Goal: Transaction & Acquisition: Download file/media

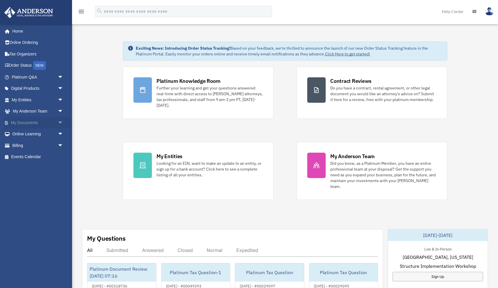
click at [51, 123] on link "My Documents arrow_drop_down" at bounding box center [38, 123] width 68 height 12
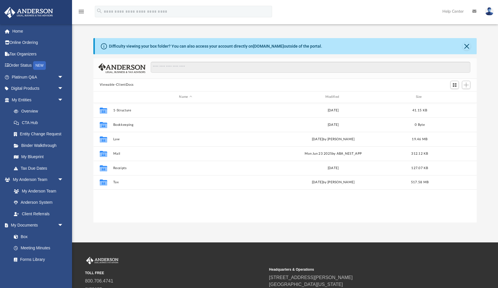
scroll to position [131, 384]
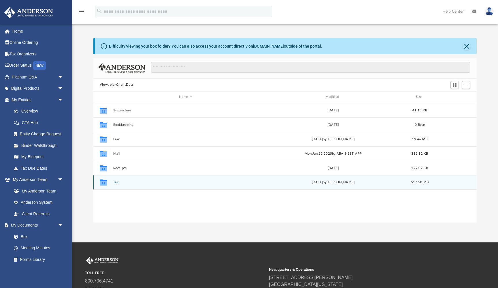
click at [115, 181] on button "Tax" at bounding box center [185, 182] width 145 height 4
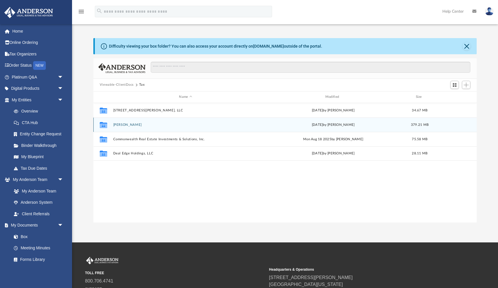
click at [122, 124] on button "[PERSON_NAME]" at bounding box center [185, 125] width 145 height 4
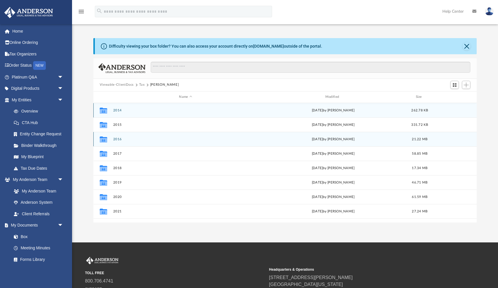
scroll to position [39, 0]
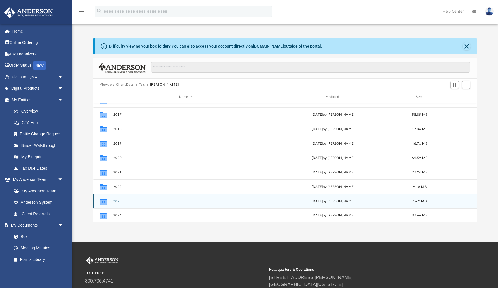
click at [118, 200] on button "2023" at bounding box center [185, 201] width 145 height 4
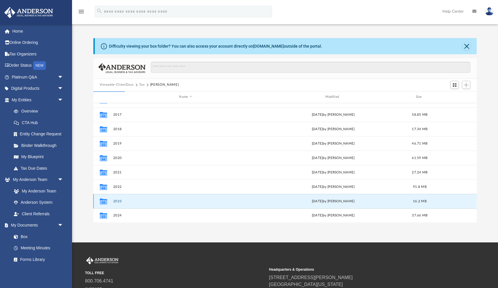
scroll to position [0, 0]
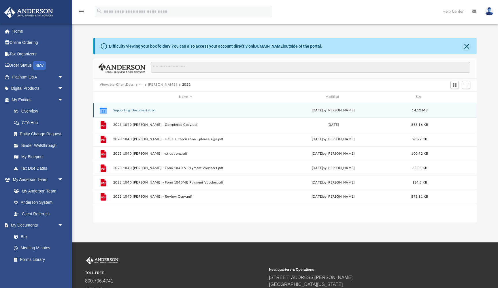
click at [149, 111] on button "Supporting Documentation" at bounding box center [185, 110] width 145 height 4
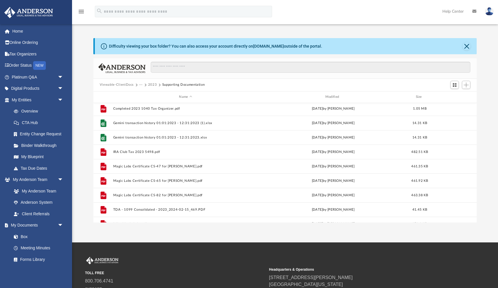
scroll to position [140, 0]
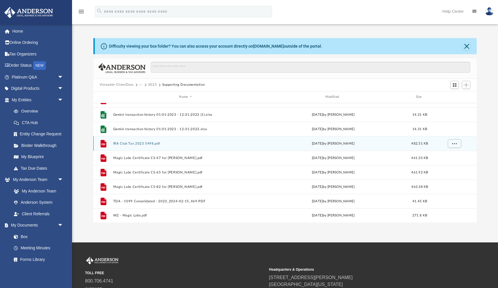
click at [154, 143] on button "IRA Club Tax 2023 5498.pdf" at bounding box center [185, 144] width 145 height 4
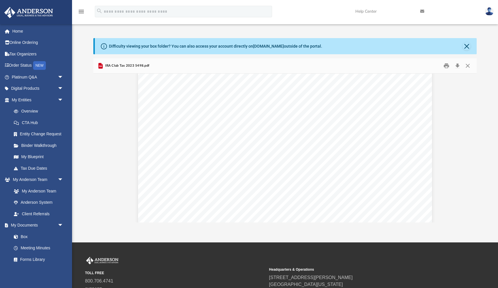
scroll to position [630, 0]
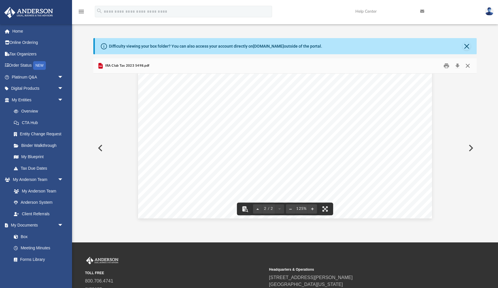
click at [468, 65] on button "Close" at bounding box center [468, 65] width 10 height 9
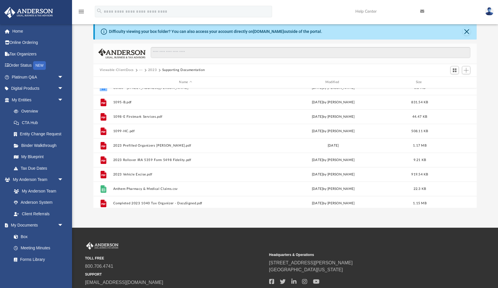
scroll to position [0, 0]
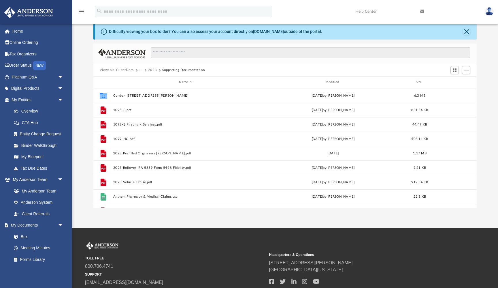
click at [151, 69] on button "2023" at bounding box center [152, 69] width 9 height 5
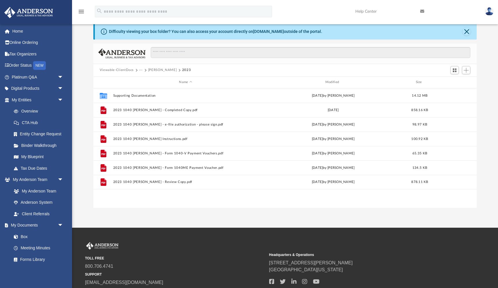
click at [151, 69] on button "[PERSON_NAME]" at bounding box center [162, 69] width 29 height 5
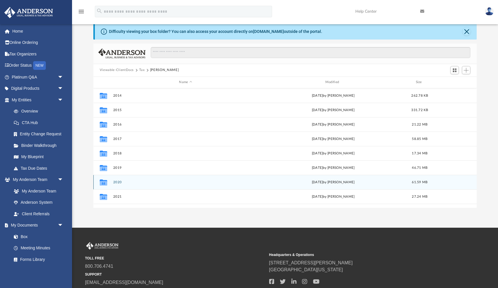
scroll to position [39, 0]
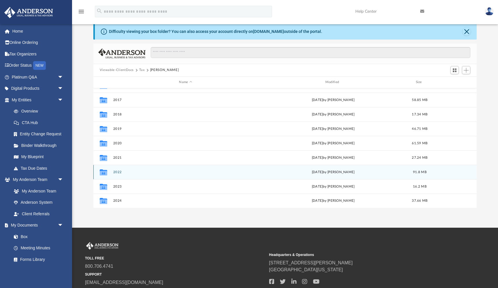
click at [119, 172] on button "2022" at bounding box center [185, 172] width 145 height 4
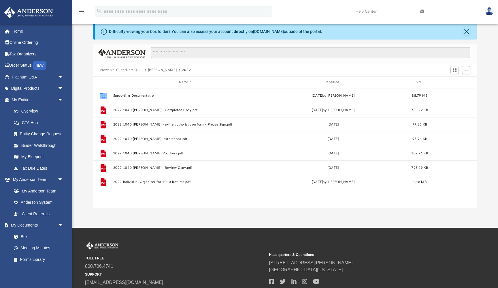
scroll to position [0, 0]
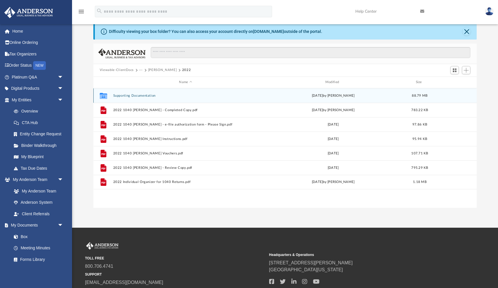
click at [141, 94] on button "Supporting Documentation" at bounding box center [185, 96] width 145 height 4
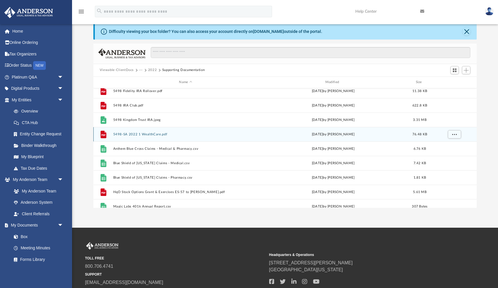
scroll to position [305, 0]
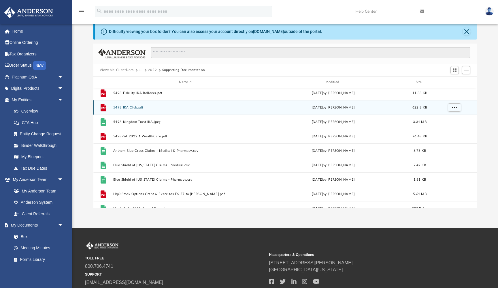
click at [127, 107] on button "5498 IRA Club.pdf" at bounding box center [185, 108] width 145 height 4
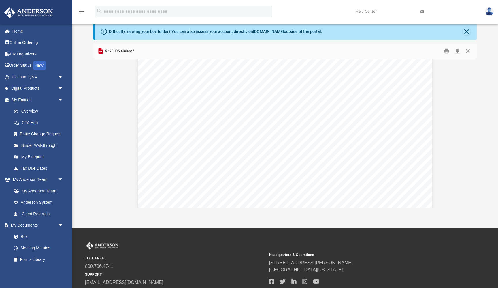
scroll to position [22, 0]
click at [458, 52] on button "Download" at bounding box center [458, 50] width 10 height 9
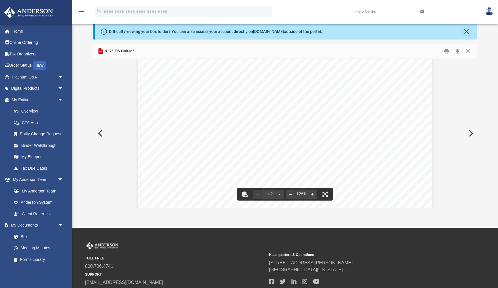
click at [355, 113] on span "2000644" at bounding box center [355, 114] width 19 height 5
click at [457, 50] on button "Download" at bounding box center [458, 50] width 10 height 9
